Goal: Transaction & Acquisition: Purchase product/service

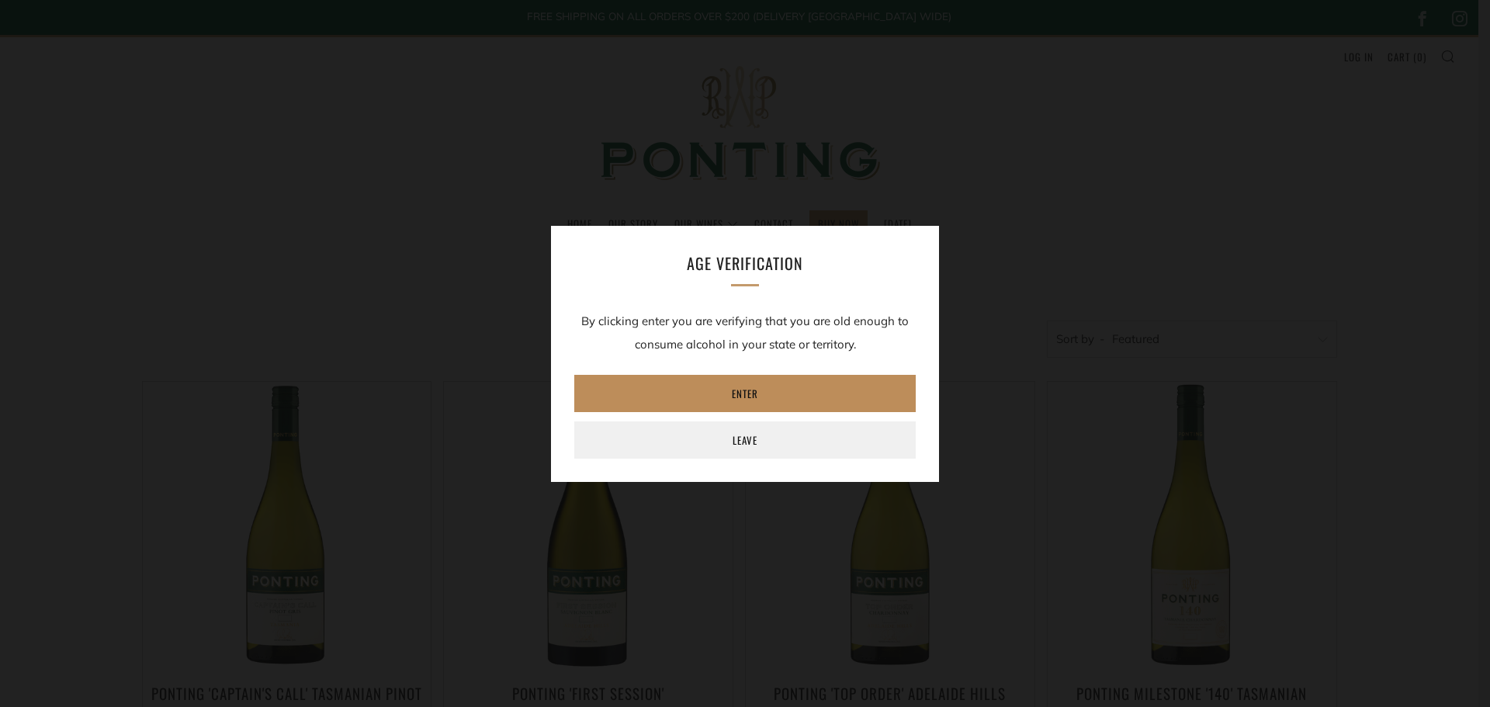
click at [744, 390] on link "Enter" at bounding box center [744, 393] width 341 height 37
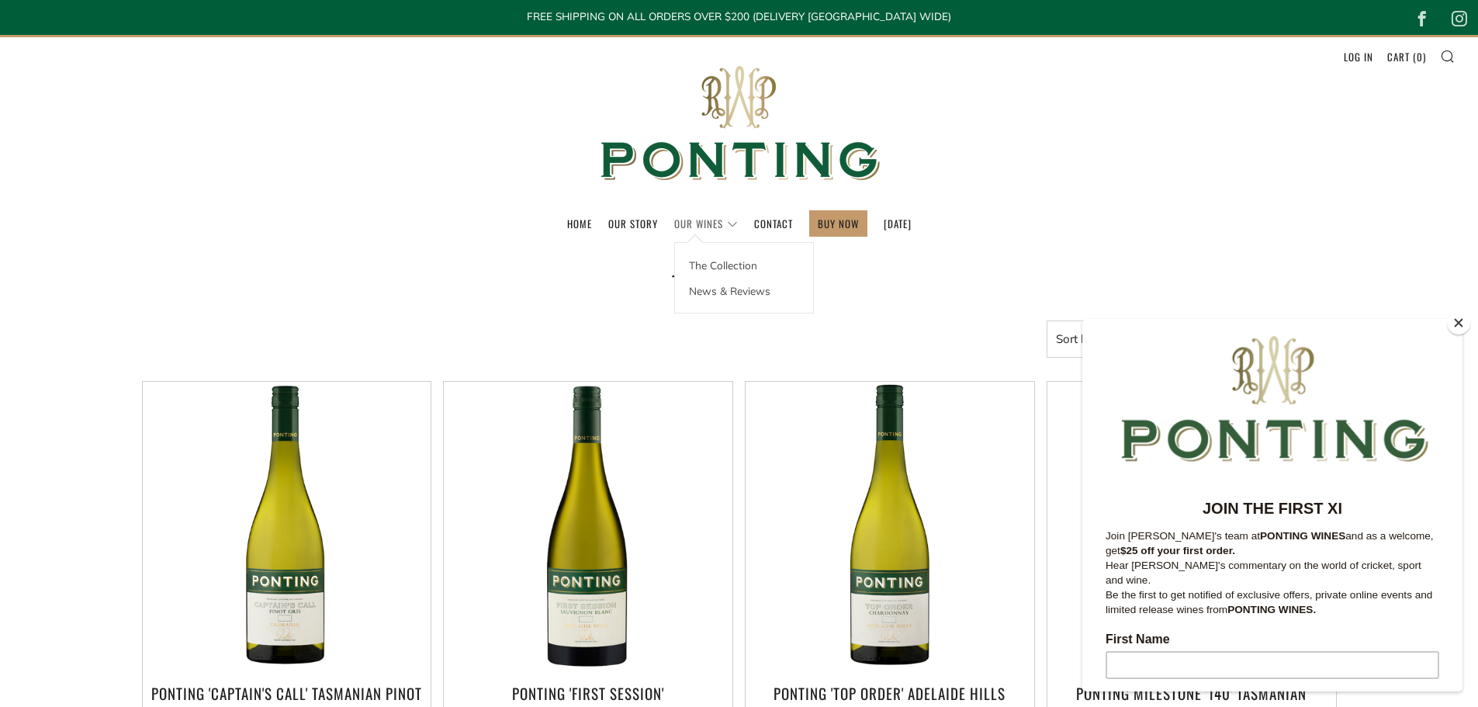
click at [695, 224] on link "Our Wines" at bounding box center [706, 223] width 64 height 25
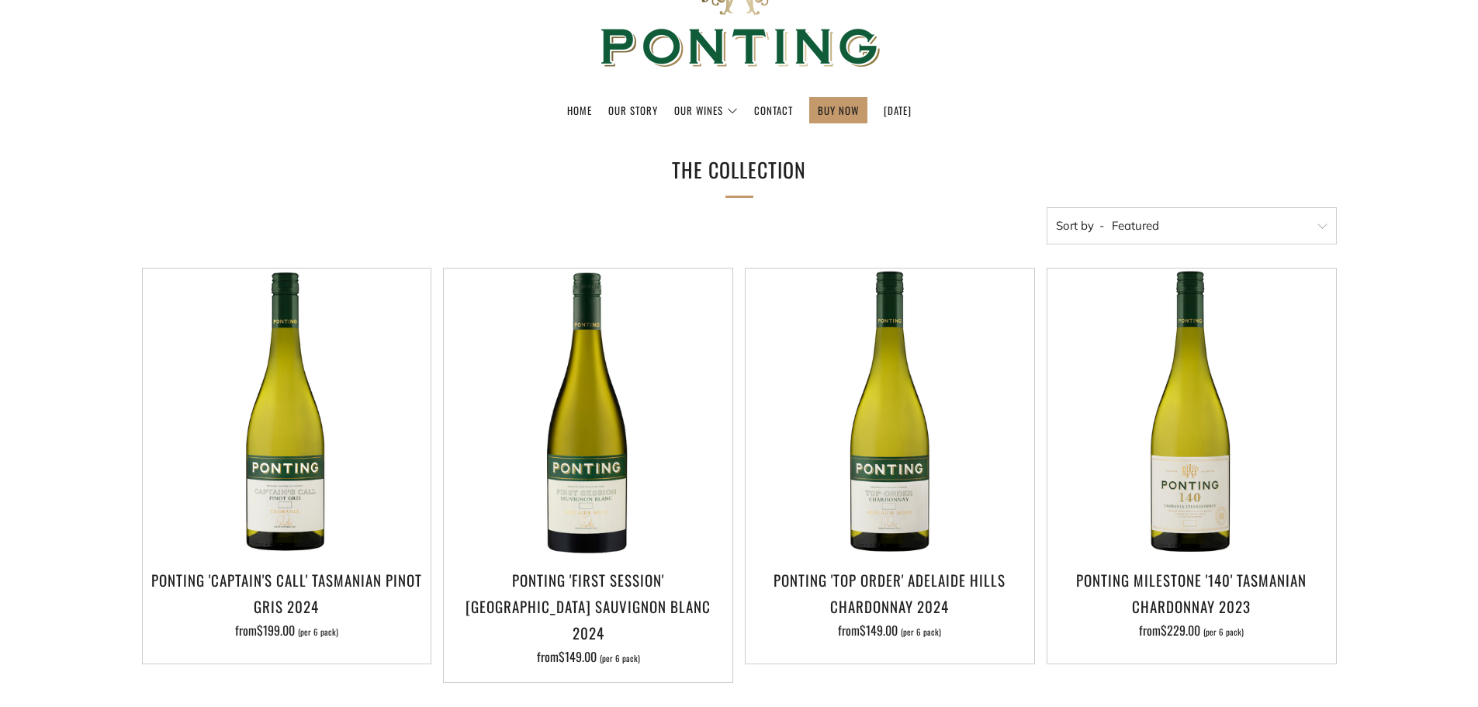
scroll to position [155, 0]
